Goal: Check status: Check status

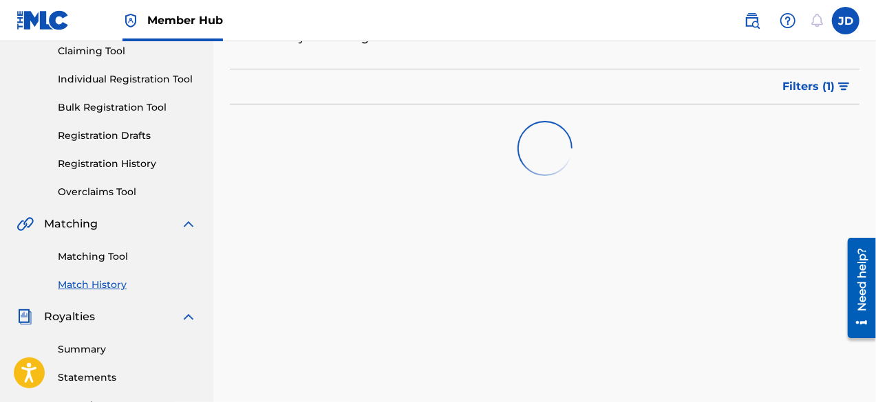
scroll to position [152, 0]
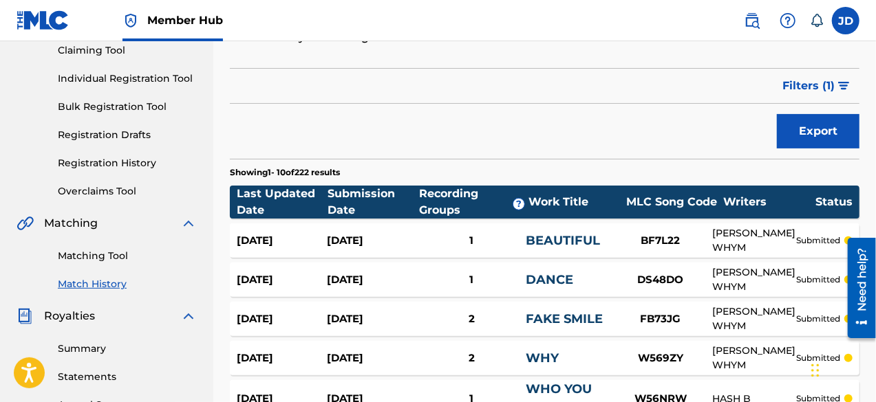
drag, startPoint x: 880, startPoint y: 118, endPoint x: 880, endPoint y: 256, distance: 138.3
click at [875, 250] on html "For screen-reader mode - click the first button of the website Accessibility Sc…" at bounding box center [438, 49] width 876 height 402
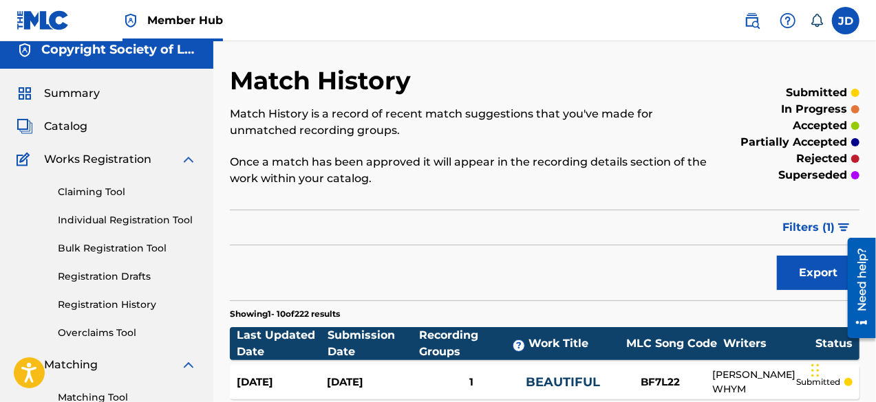
scroll to position [9, 0]
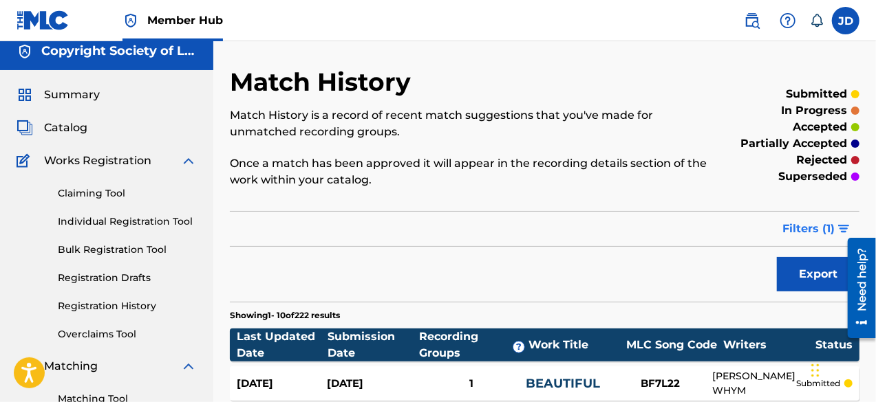
click at [810, 227] on span "Filters ( 1 )" at bounding box center [808, 229] width 52 height 17
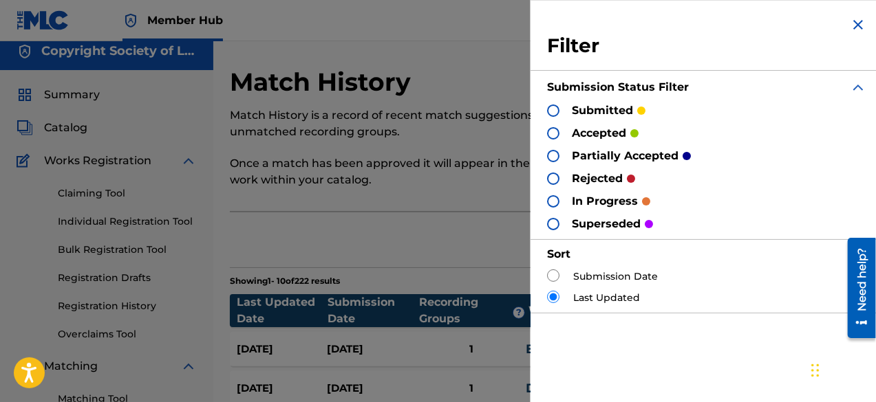
click at [553, 175] on div at bounding box center [553, 179] width 12 height 12
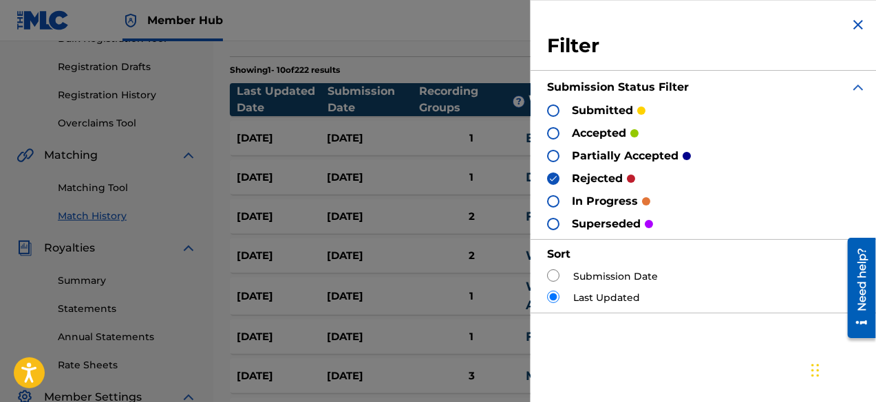
scroll to position [248, 0]
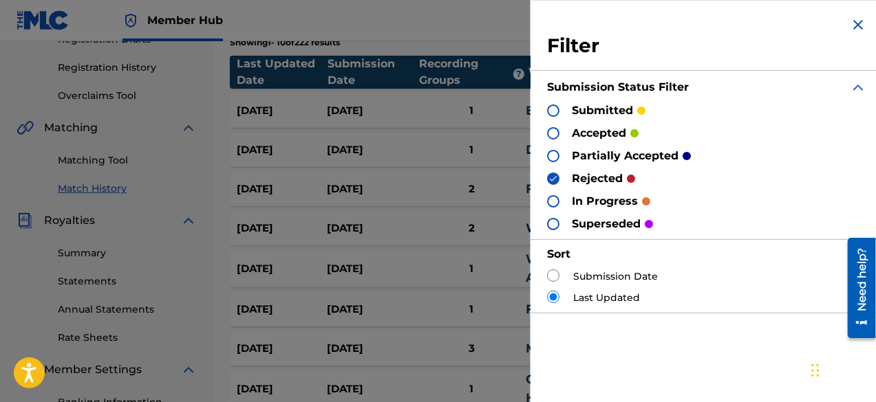
click at [580, 289] on div "Submission Date Last Updated" at bounding box center [706, 288] width 319 height 36
click at [552, 273] on input "radio" at bounding box center [553, 276] width 12 height 12
radio input "true"
click at [552, 273] on input "radio" at bounding box center [553, 276] width 12 height 12
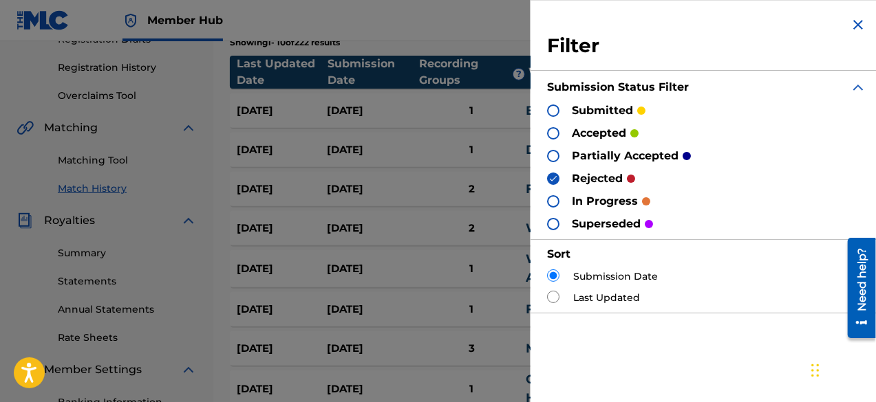
click at [592, 175] on p "rejected" at bounding box center [597, 179] width 51 height 17
click at [555, 180] on img at bounding box center [553, 179] width 10 height 10
click at [555, 180] on div at bounding box center [553, 179] width 12 height 12
click at [555, 180] on img at bounding box center [553, 179] width 10 height 10
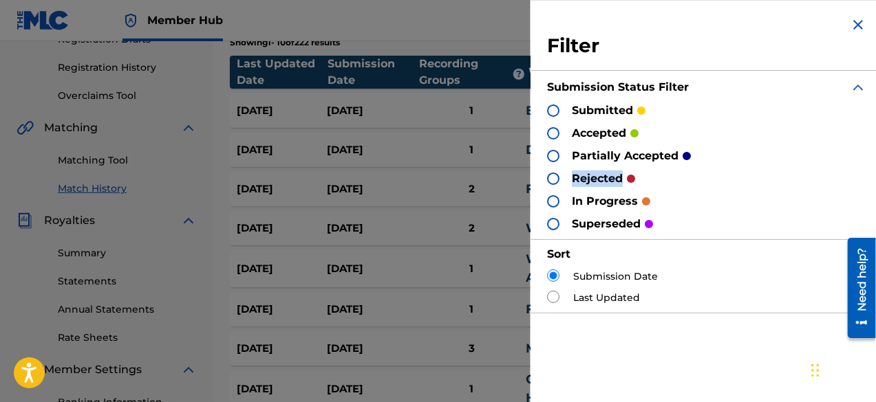
click at [555, 180] on div at bounding box center [553, 179] width 12 height 12
click at [555, 180] on img at bounding box center [553, 179] width 10 height 10
click at [555, 180] on div at bounding box center [553, 179] width 12 height 12
click at [501, 182] on div "2" at bounding box center [472, 190] width 109 height 16
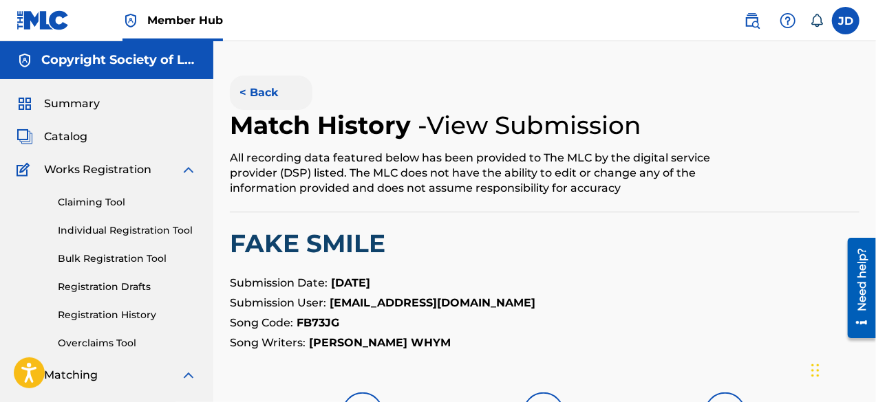
click at [243, 97] on button "< Back" at bounding box center [271, 93] width 83 height 34
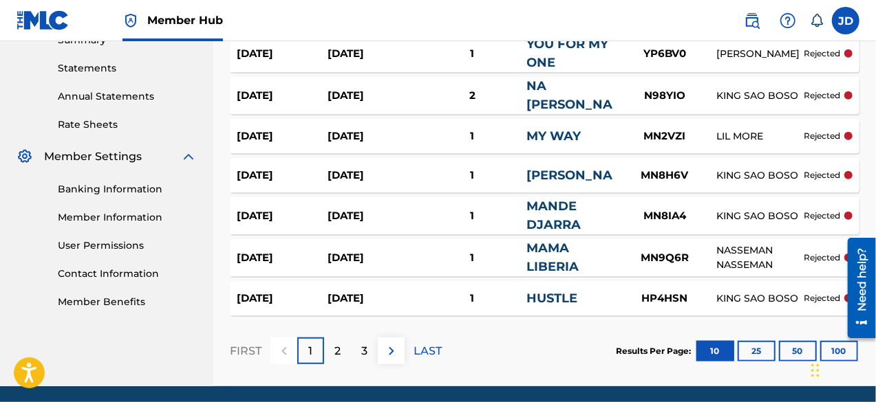
scroll to position [513, 0]
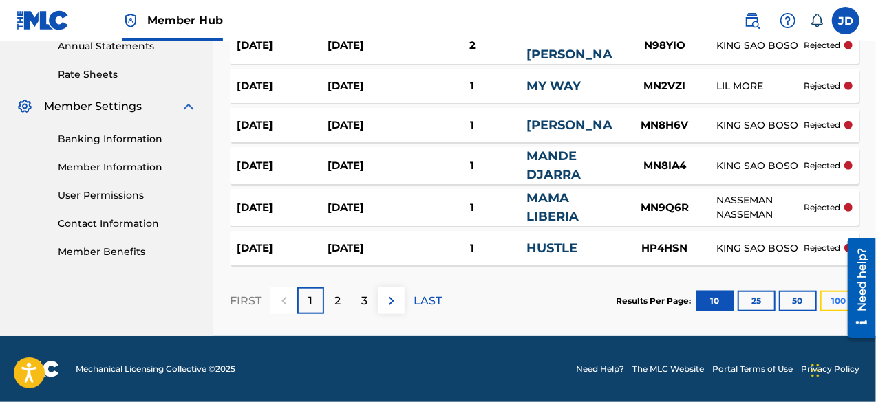
click at [825, 299] on button "100" at bounding box center [839, 301] width 38 height 21
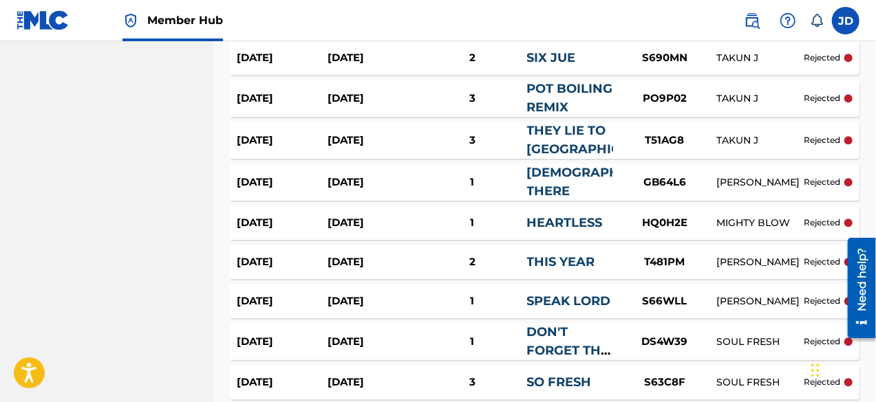
scroll to position [1577, 0]
